Goal: Book appointment/travel/reservation

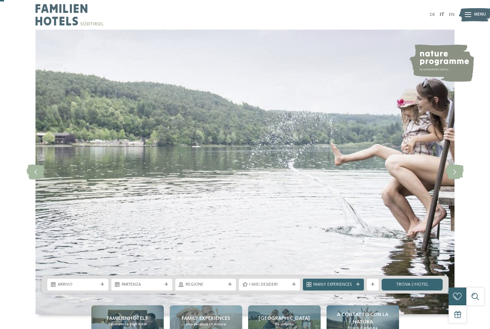
scroll to position [222, 0]
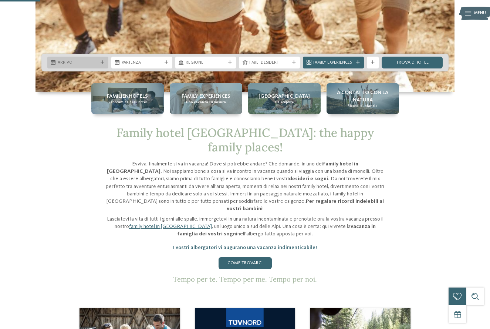
click at [97, 60] on span "Arrivo" at bounding box center [78, 63] width 40 height 6
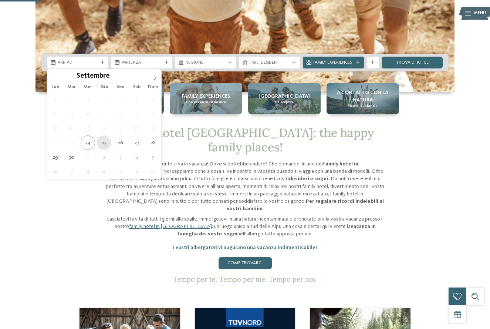
type div "25.09.2025"
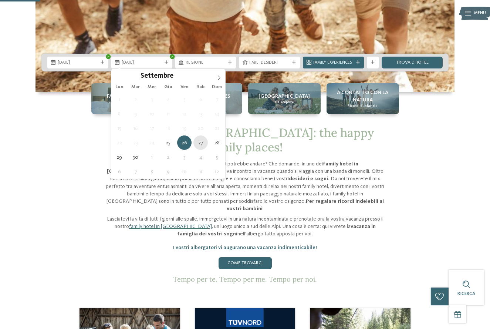
type div "27.09.2025"
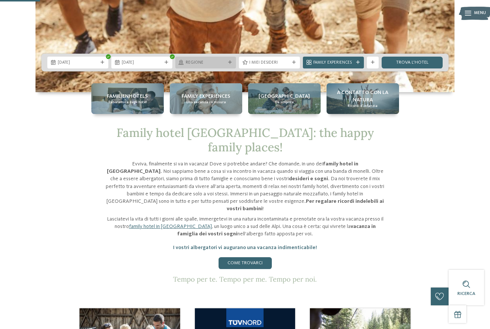
click at [218, 61] on span "Regione" at bounding box center [206, 63] width 40 height 6
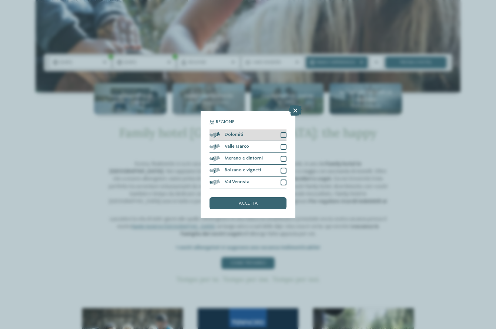
click at [244, 136] on div "Dolomiti" at bounding box center [247, 135] width 77 height 12
click at [241, 206] on div "accetta" at bounding box center [247, 203] width 77 height 12
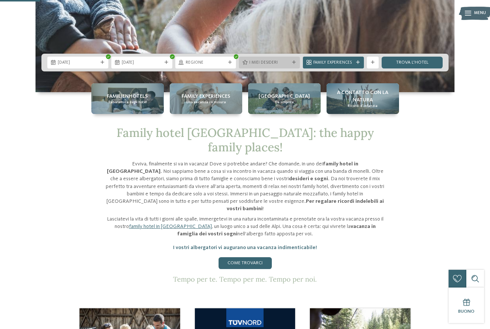
click at [260, 61] on span "I miei desideri" at bounding box center [269, 63] width 40 height 6
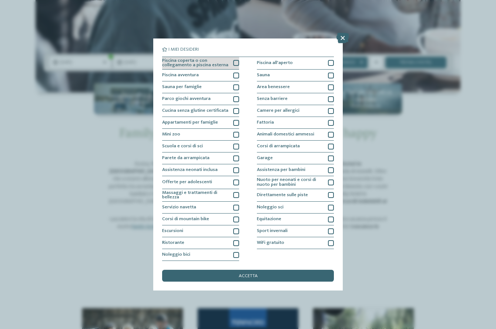
click at [234, 64] on div at bounding box center [236, 63] width 6 height 6
click at [233, 74] on div at bounding box center [236, 76] width 6 height 6
click at [260, 277] on div "accetta" at bounding box center [248, 276] width 172 height 12
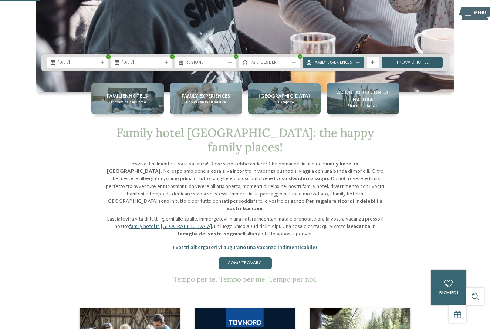
click at [413, 64] on link "trova l’hotel" at bounding box center [412, 63] width 61 height 12
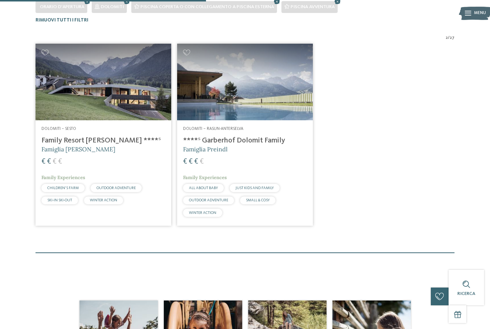
click at [469, 13] on icon at bounding box center [468, 13] width 6 height 5
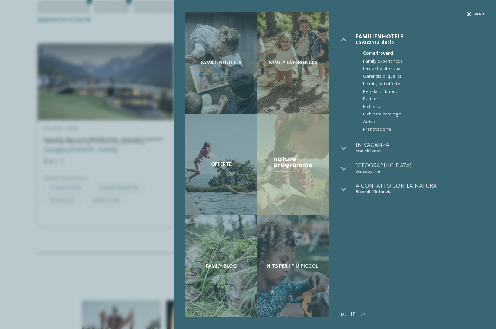
click at [469, 16] on icon at bounding box center [469, 14] width 4 height 4
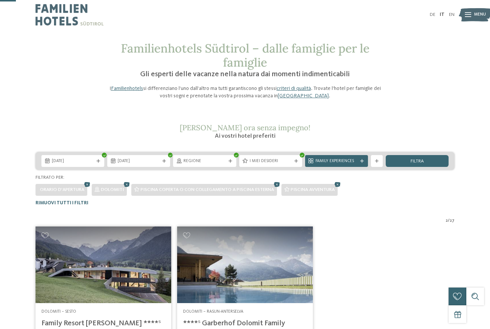
scroll to position [37, 0]
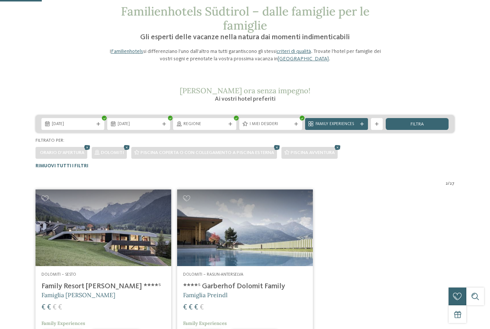
click at [42, 64] on div "Familienhotels Südtirol – dalle famiglie per le famiglie Gli esperti delle vaca…" at bounding box center [245, 201] width 490 height 394
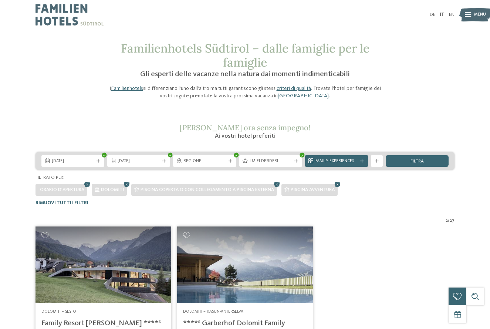
click at [76, 14] on img at bounding box center [70, 15] width 68 height 30
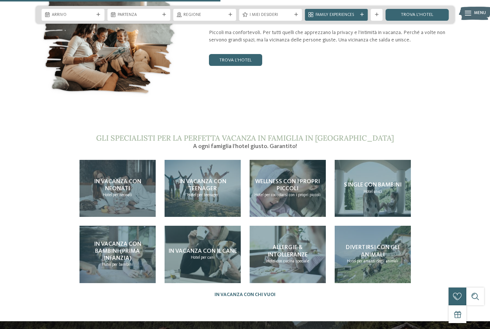
scroll to position [1295, 0]
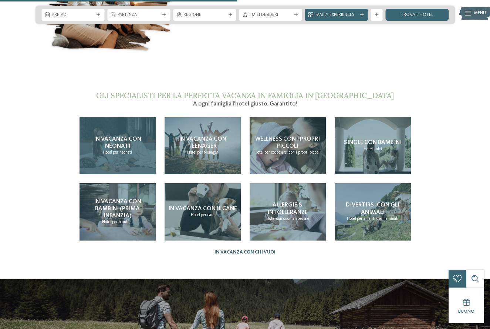
click at [141, 122] on div "In vacanza con neonati Hotel per neonati" at bounding box center [118, 145] width 76 height 57
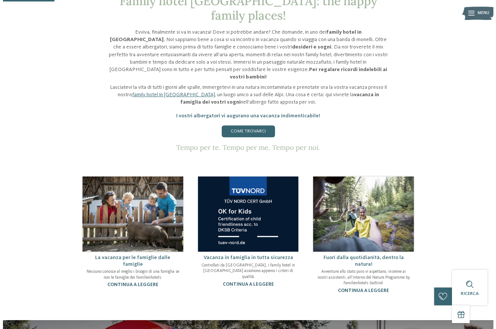
scroll to position [259, 0]
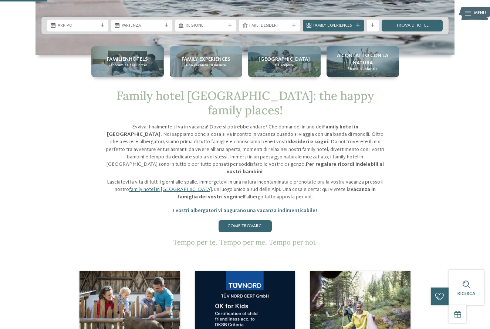
click at [482, 11] on span "Menu" at bounding box center [480, 13] width 12 height 6
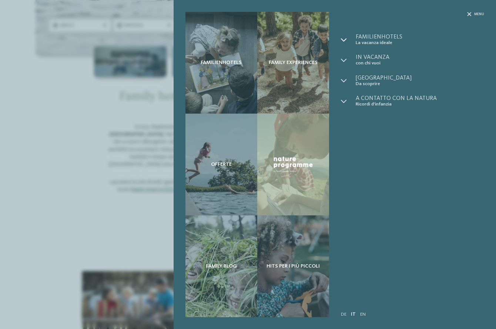
click at [341, 42] on icon at bounding box center [344, 40] width 6 height 6
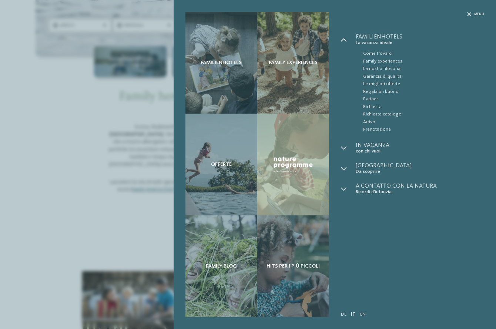
click at [341, 42] on icon at bounding box center [344, 40] width 6 height 6
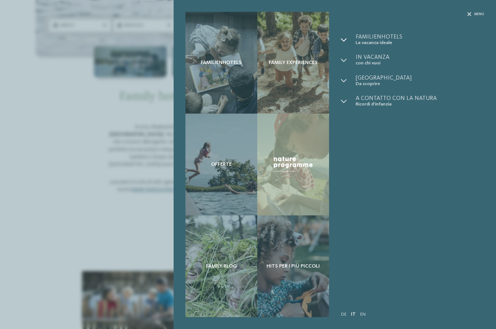
click at [347, 41] on div at bounding box center [348, 39] width 15 height 11
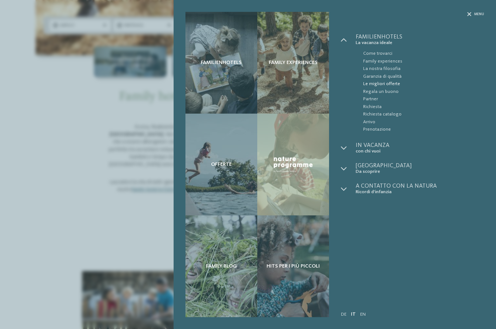
click at [387, 82] on span "Le migliori offerte" at bounding box center [423, 83] width 121 height 7
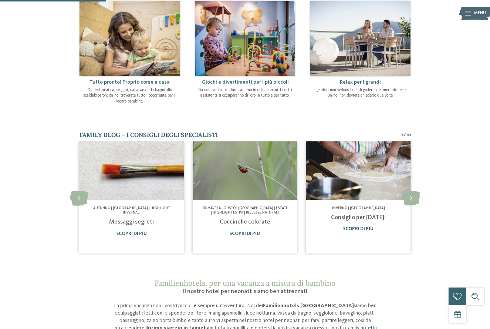
scroll to position [481, 0]
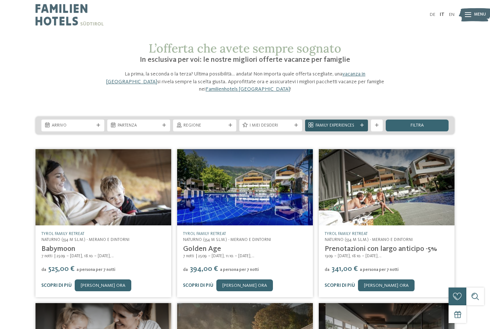
click at [343, 127] on span "Family Experiences" at bounding box center [337, 126] width 42 height 6
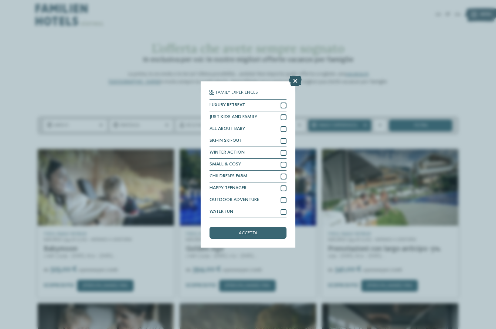
click at [299, 83] on icon at bounding box center [295, 81] width 13 height 10
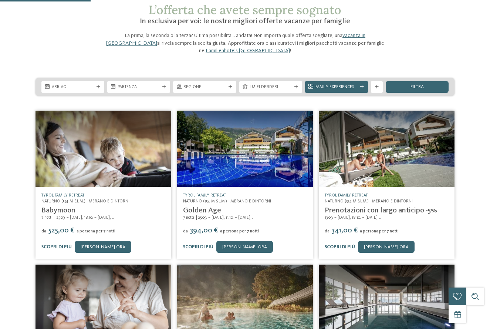
scroll to position [111, 0]
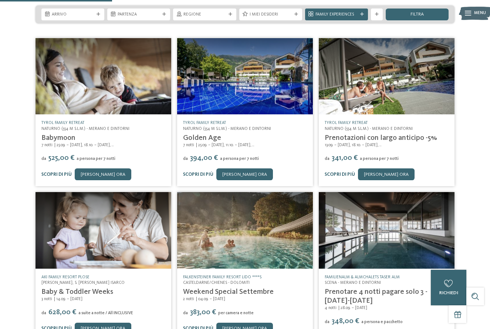
click at [10, 207] on div "7 notti ... da" at bounding box center [245, 205] width 490 height 340
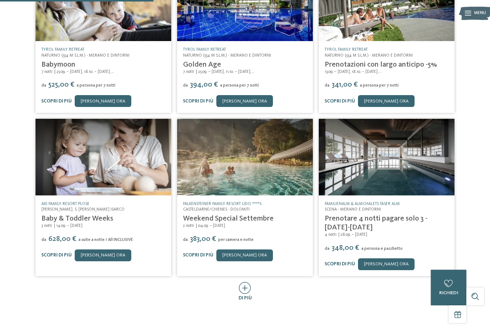
scroll to position [185, 0]
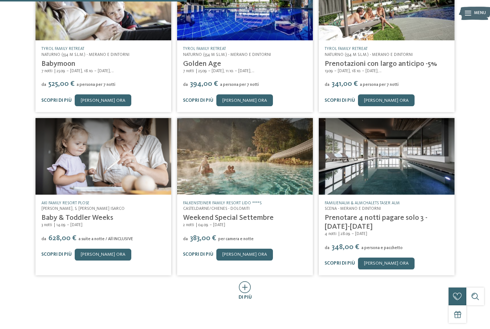
click at [244, 286] on icon at bounding box center [245, 287] width 12 height 12
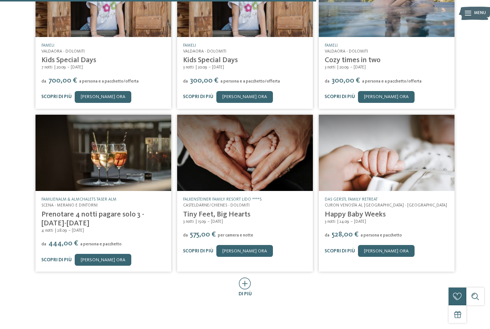
scroll to position [518, 0]
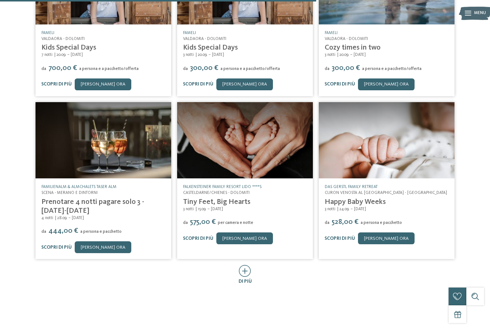
click at [245, 272] on icon at bounding box center [245, 271] width 12 height 12
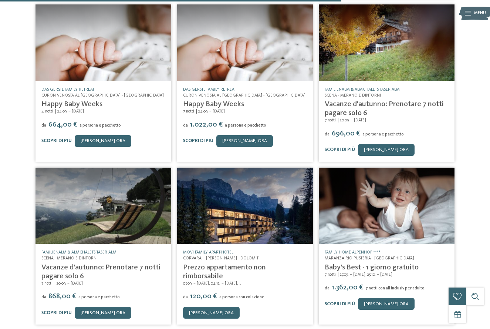
scroll to position [777, 0]
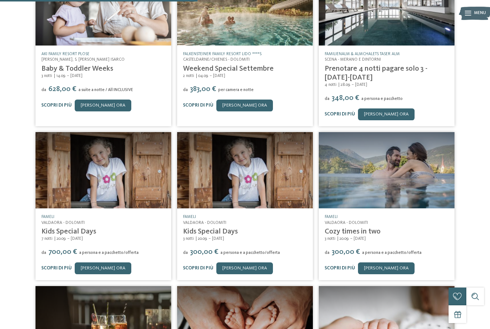
scroll to position [222, 0]
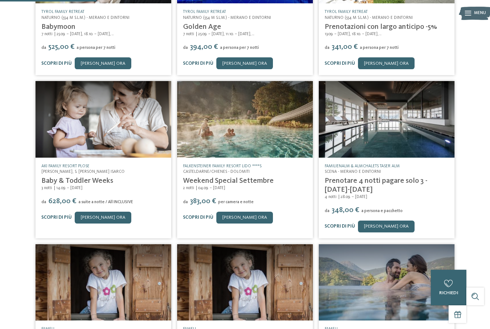
drag, startPoint x: 19, startPoint y: 163, endPoint x: 29, endPoint y: 154, distance: 13.4
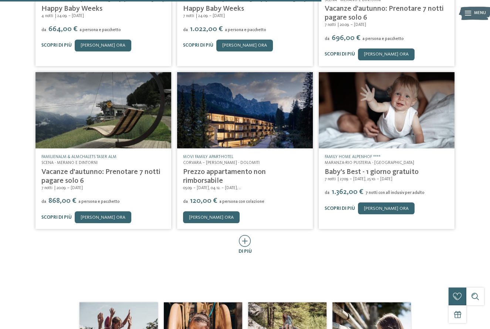
scroll to position [925, 0]
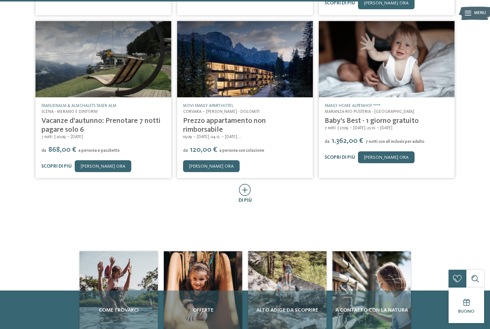
click at [243, 186] on icon at bounding box center [245, 190] width 12 height 12
